Goal: Find specific page/section: Find specific page/section

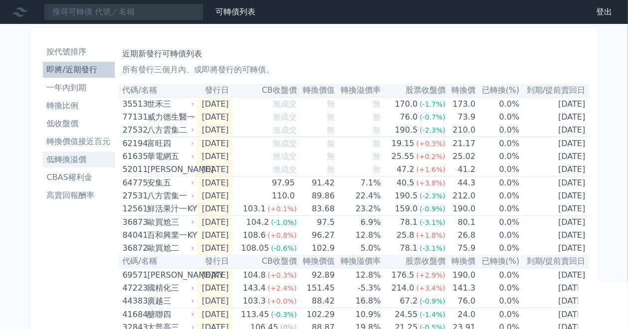
click at [63, 156] on li "低轉換溢價" at bounding box center [79, 160] width 72 height 12
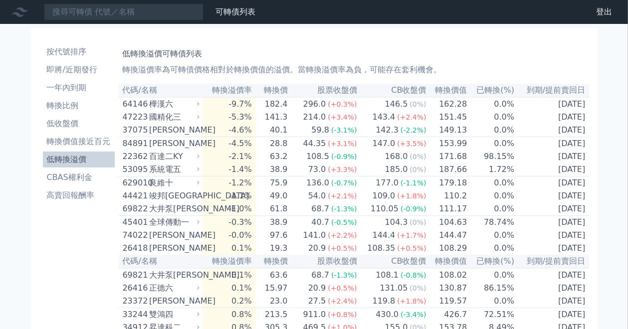
click at [57, 158] on li "低轉換溢價" at bounding box center [79, 160] width 72 height 12
